Goal: Transaction & Acquisition: Purchase product/service

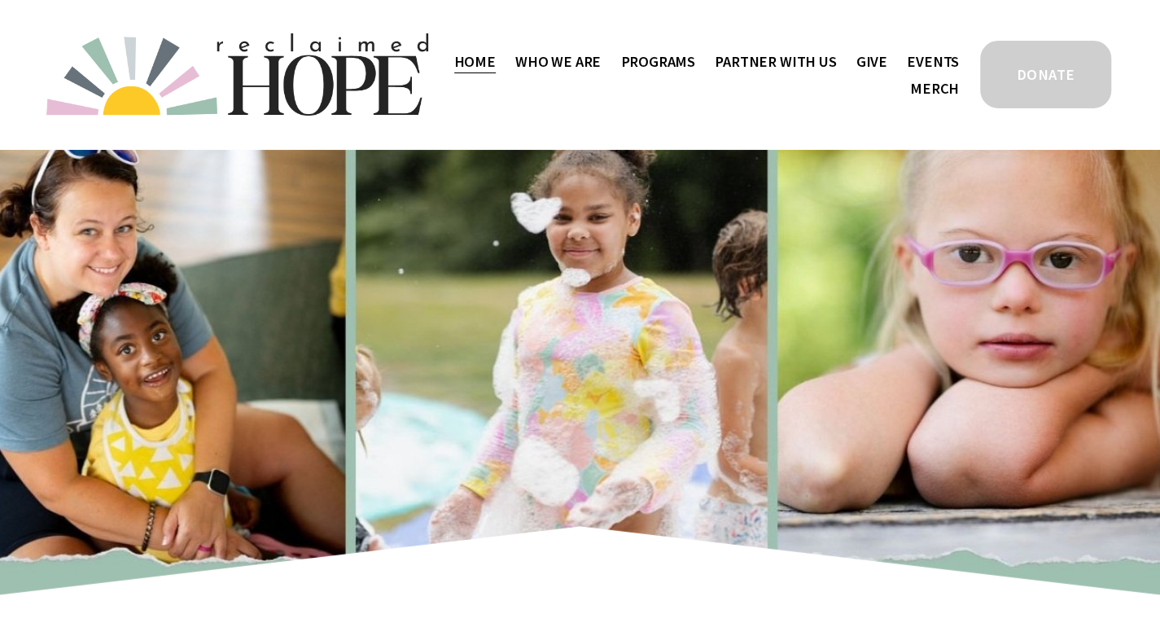
click at [0, 0] on span "Staff & Board" at bounding box center [0, 0] width 0 height 0
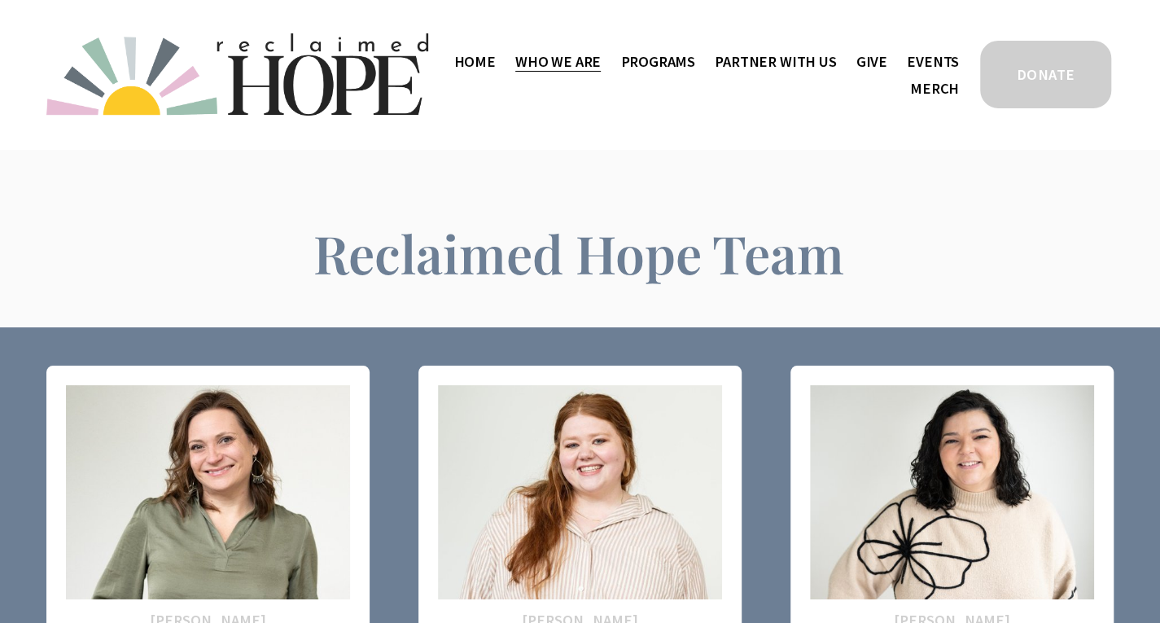
click at [884, 65] on link "Give" at bounding box center [872, 61] width 31 height 27
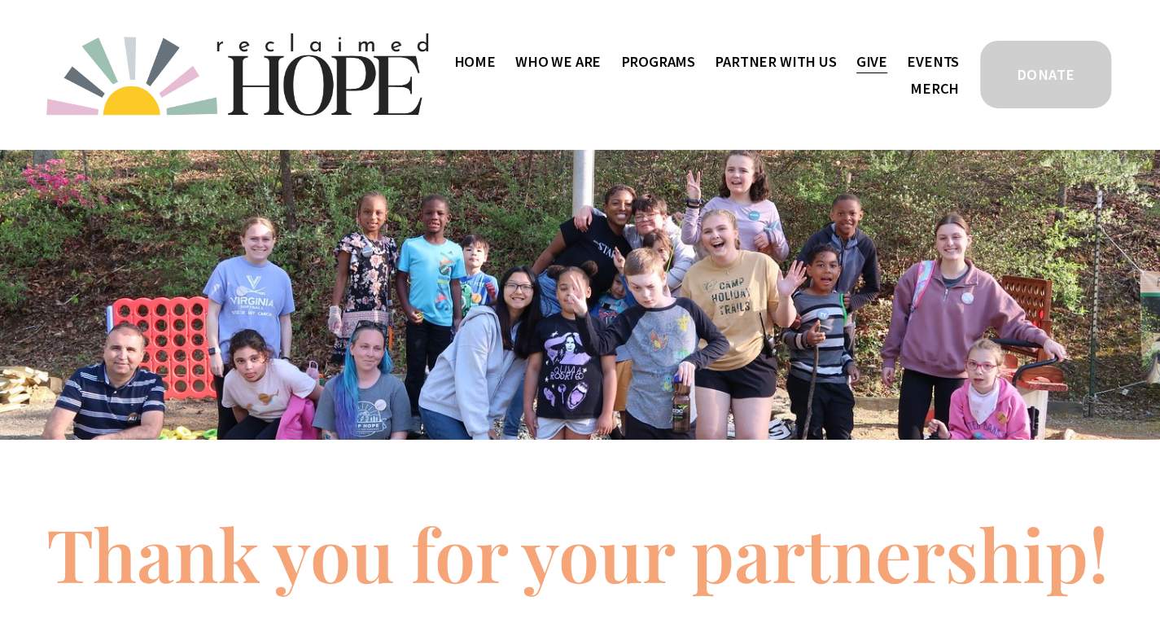
click at [1033, 77] on link "DONATE" at bounding box center [1046, 74] width 136 height 72
